Goal: Find contact information: Obtain details needed to contact an individual or organization

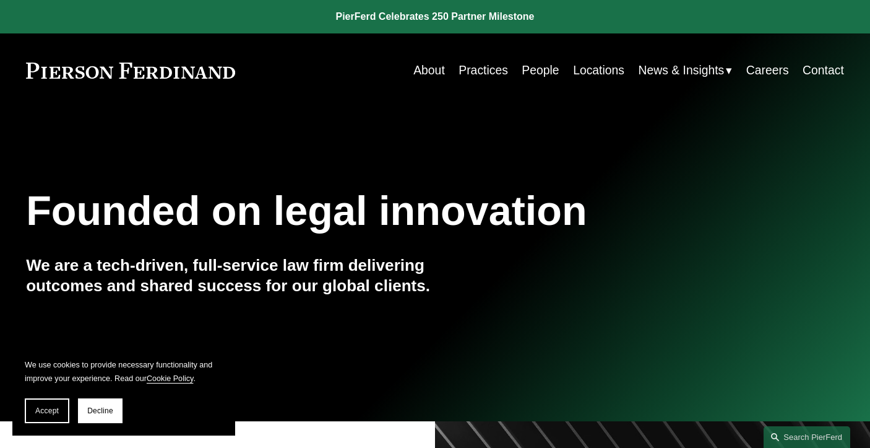
click at [807, 72] on link "Contact" at bounding box center [823, 70] width 41 height 24
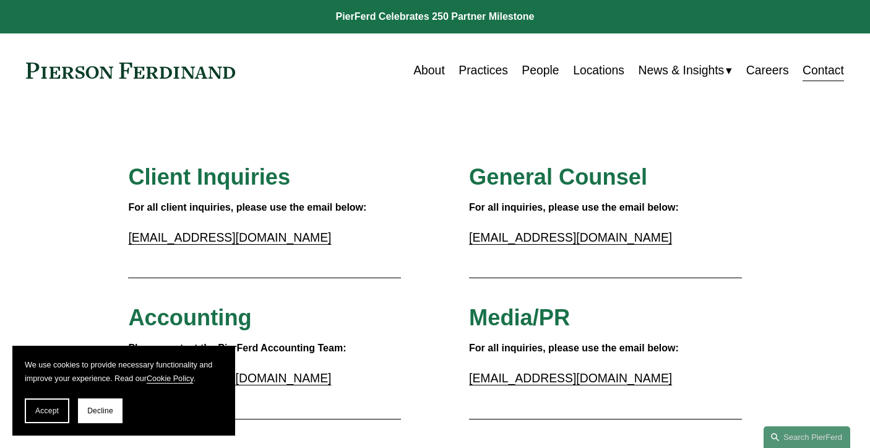
click at [428, 70] on link "About" at bounding box center [429, 70] width 32 height 24
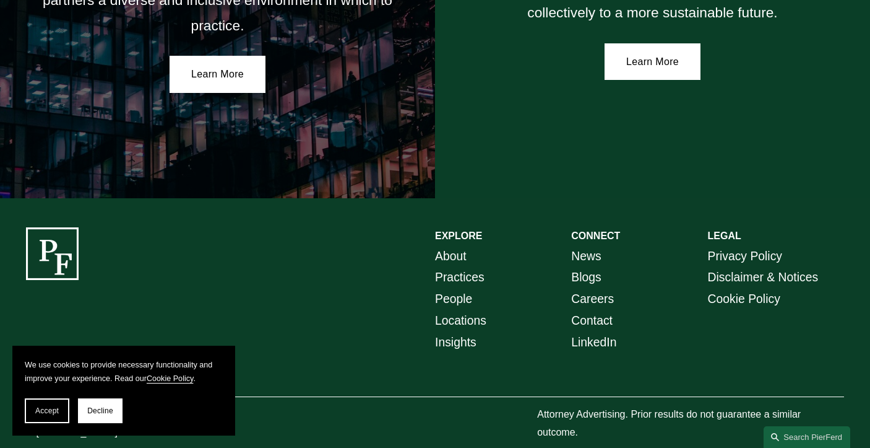
scroll to position [2194, 0]
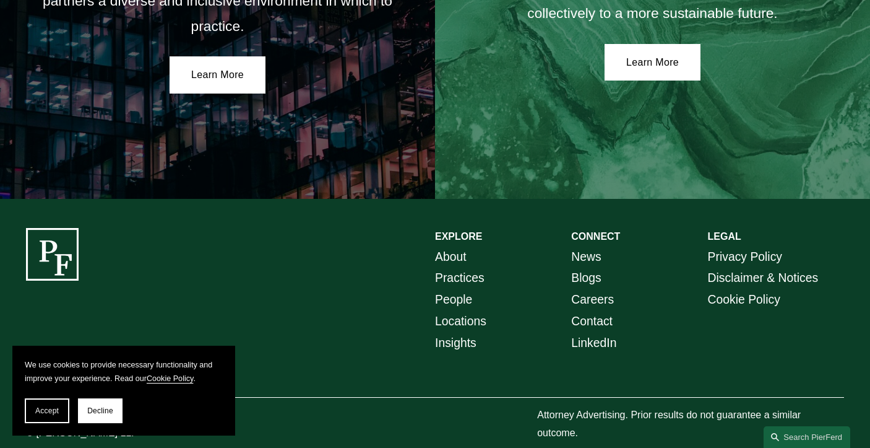
click at [451, 310] on link "Locations" at bounding box center [460, 321] width 51 height 22
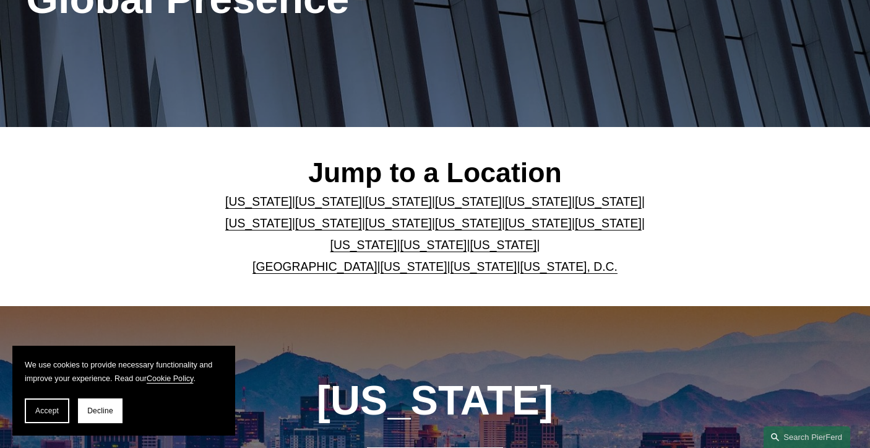
scroll to position [214, 0]
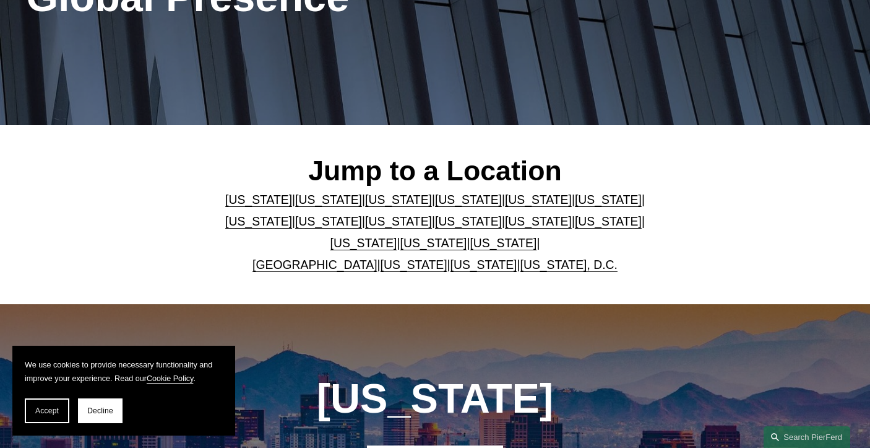
click at [575, 199] on link "[US_STATE]" at bounding box center [608, 200] width 67 height 14
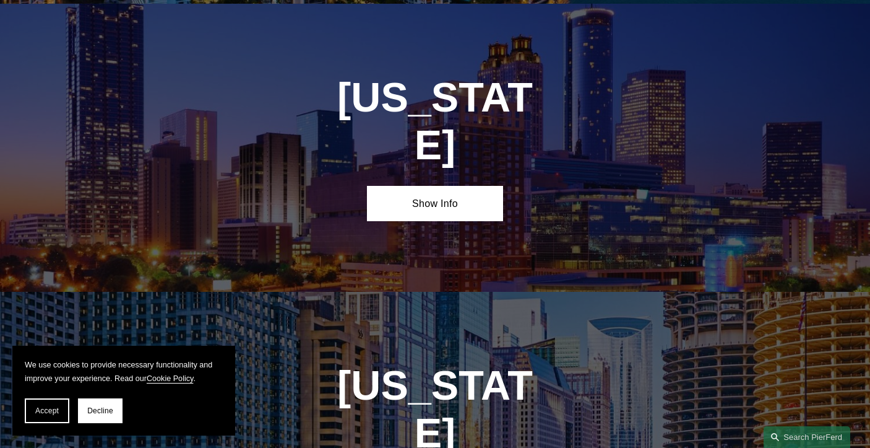
scroll to position [1743, 0]
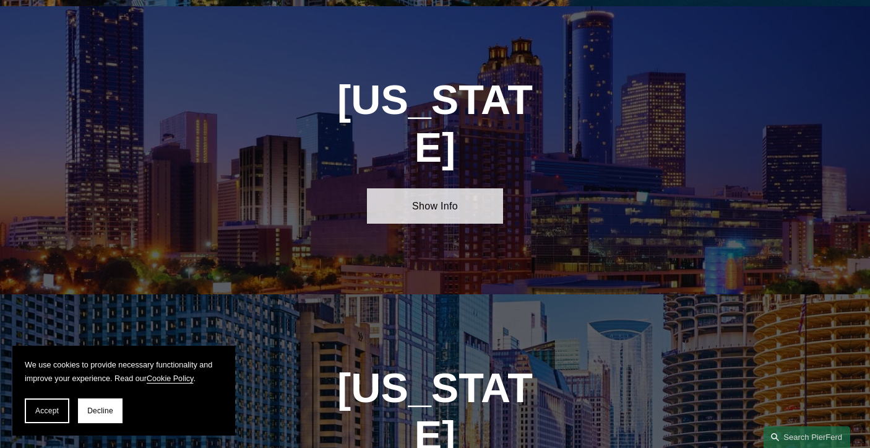
click at [448, 188] on link "Show Info" at bounding box center [435, 205] width 136 height 35
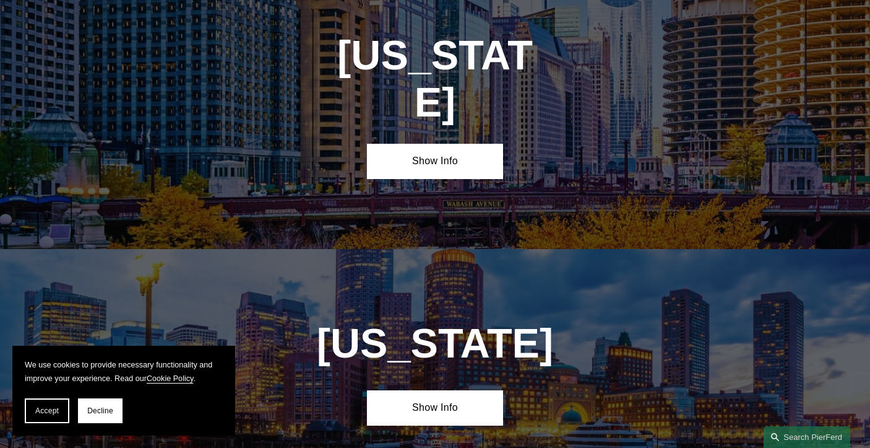
scroll to position [2338, 0]
